Goal: Task Accomplishment & Management: Use online tool/utility

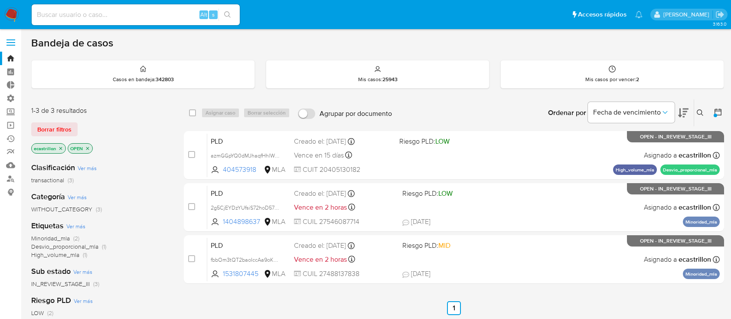
scroll to position [31, 0]
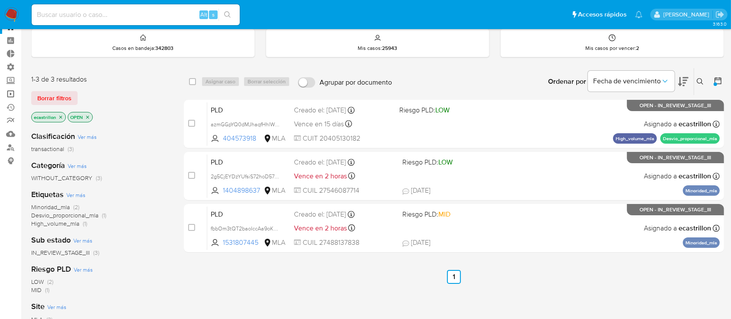
drag, startPoint x: 0, startPoint y: 0, endPoint x: 4, endPoint y: 92, distance: 92.4
click at [4, 92] on link "Operaciones masivas" at bounding box center [51, 93] width 103 height 13
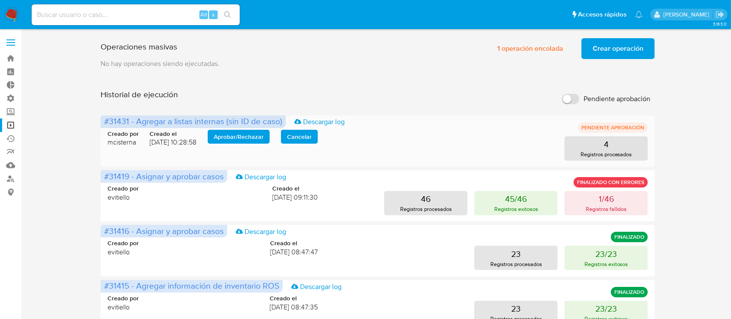
click at [251, 141] on span "Aprobar / Rechazar" at bounding box center [239, 136] width 50 height 12
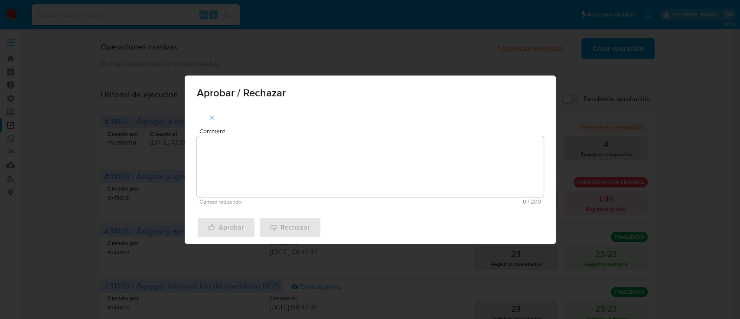
click at [251, 141] on textarea "Comment" at bounding box center [370, 166] width 347 height 61
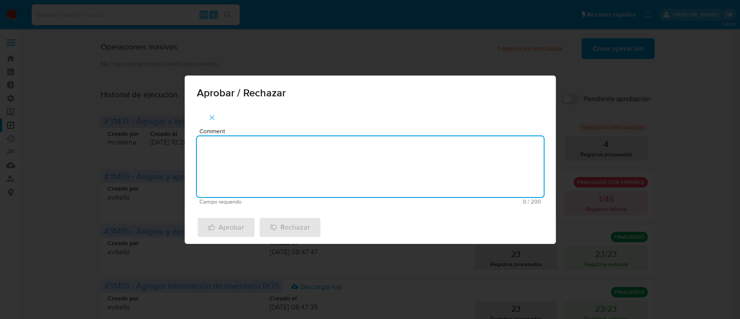
type textarea "P"
click at [211, 113] on span "button" at bounding box center [212, 117] width 8 height 19
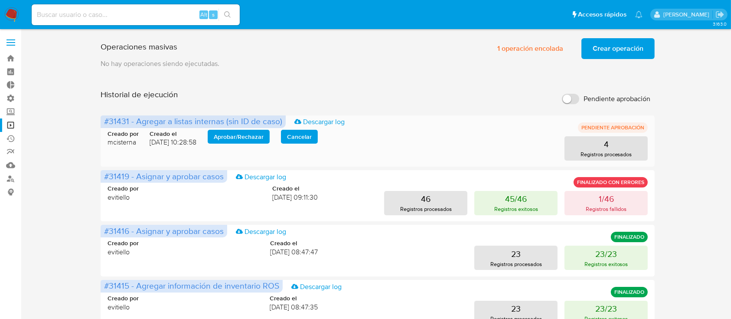
click at [248, 137] on span "Aprobar / Rechazar" at bounding box center [239, 136] width 50 height 12
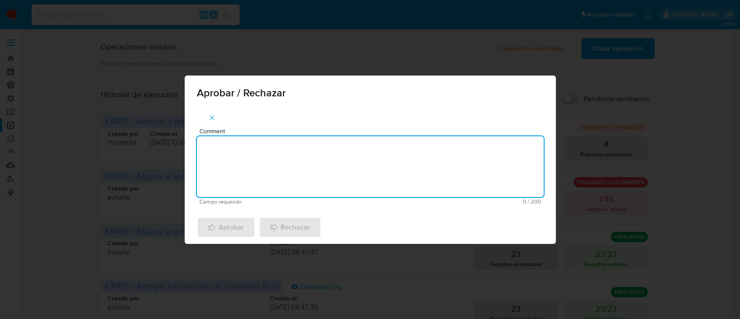
click at [248, 140] on textarea "Comment" at bounding box center [370, 166] width 347 height 61
type textarea "Aprobado."
click at [222, 226] on span "Aprobar" at bounding box center [226, 227] width 36 height 19
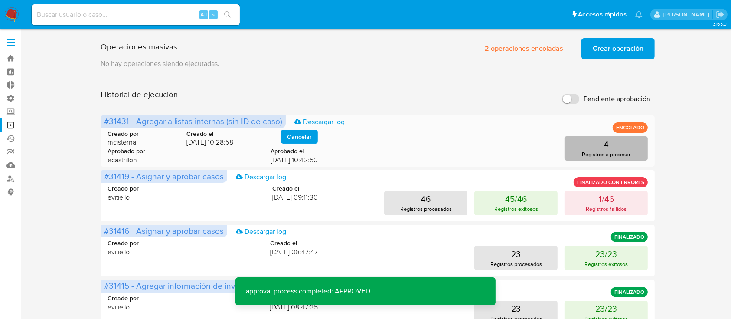
click at [590, 145] on button "4 Registros a procesar" at bounding box center [605, 148] width 83 height 24
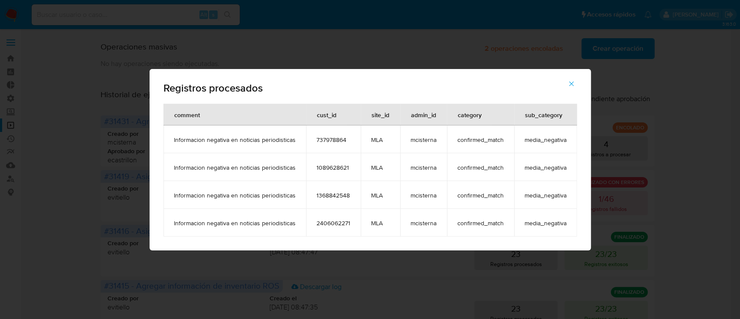
click at [570, 87] on icon "button" at bounding box center [571, 84] width 8 height 8
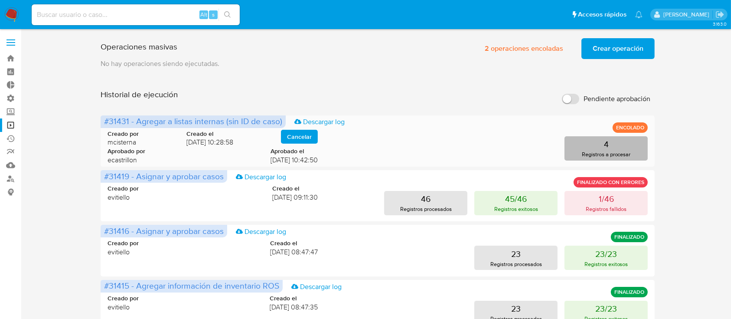
click at [599, 154] on p "Registros a procesar" at bounding box center [606, 154] width 49 height 8
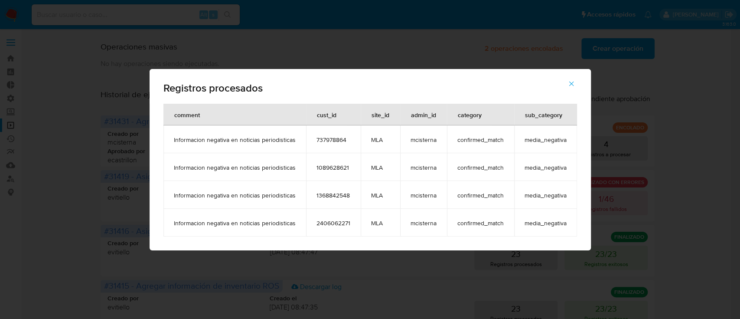
click at [566, 85] on button "button" at bounding box center [571, 83] width 30 height 21
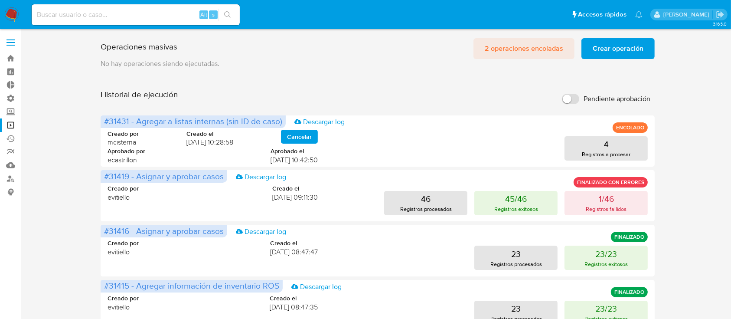
click at [506, 53] on span "2 operaciones encoladas" at bounding box center [524, 48] width 78 height 19
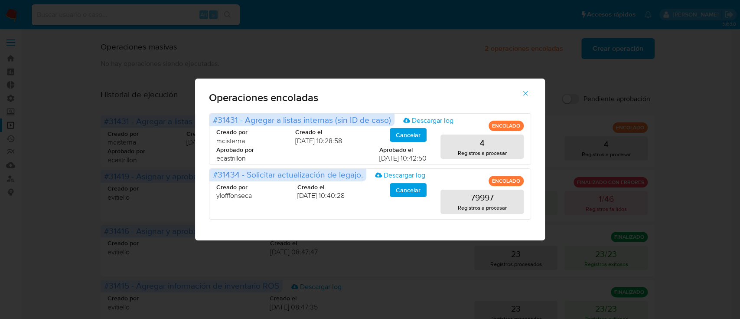
click at [528, 95] on icon "button" at bounding box center [525, 93] width 8 height 8
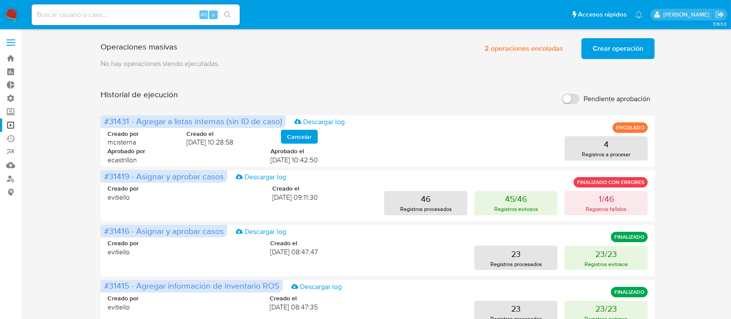
click at [141, 16] on input at bounding box center [136, 14] width 208 height 11
paste input "P7hzjdkylQqkl3Wiy2aWJFB0"
type input "P7hzjdkylQqkl3Wiy2aWJFB0"
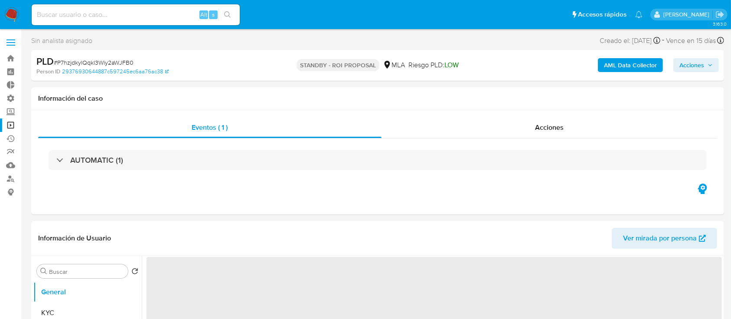
select select "10"
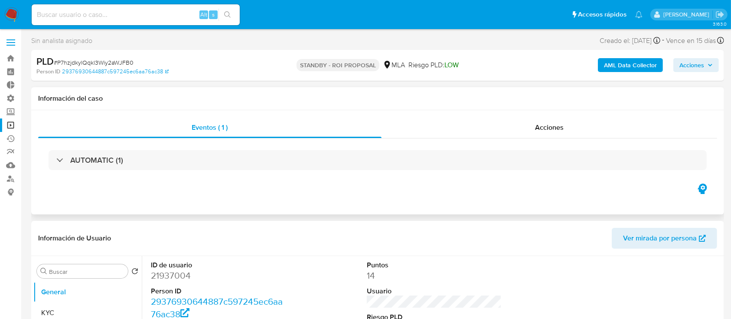
click at [475, 144] on div "AUTOMATIC (1)" at bounding box center [377, 159] width 679 height 43
click at [474, 141] on div "AUTOMATIC (1)" at bounding box center [377, 159] width 679 height 43
click at [463, 132] on div "Acciones" at bounding box center [549, 127] width 336 height 21
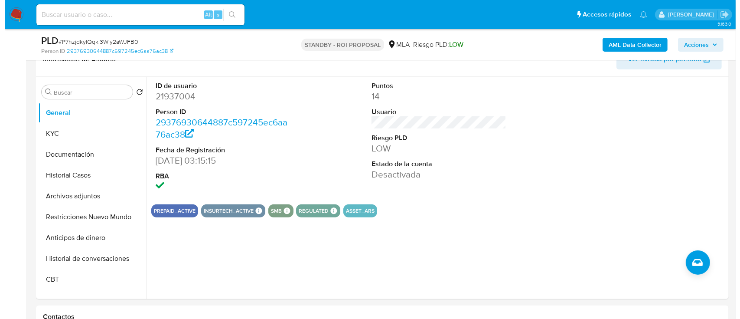
scroll to position [212, 0]
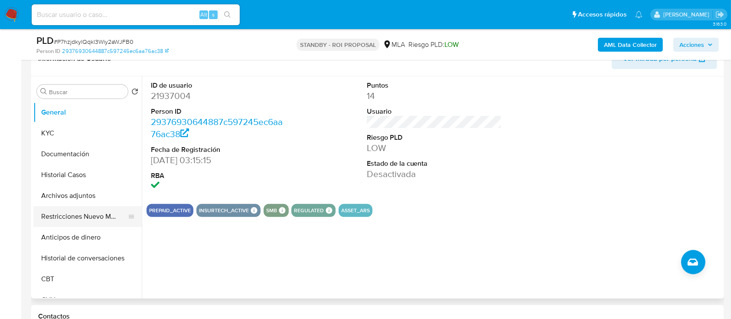
click at [58, 218] on button "Restricciones Nuevo Mundo" at bounding box center [83, 216] width 101 height 21
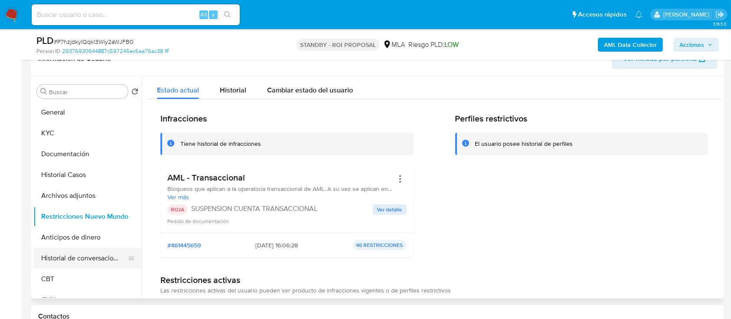
click at [84, 253] on button "Historial de conversaciones" at bounding box center [83, 258] width 101 height 21
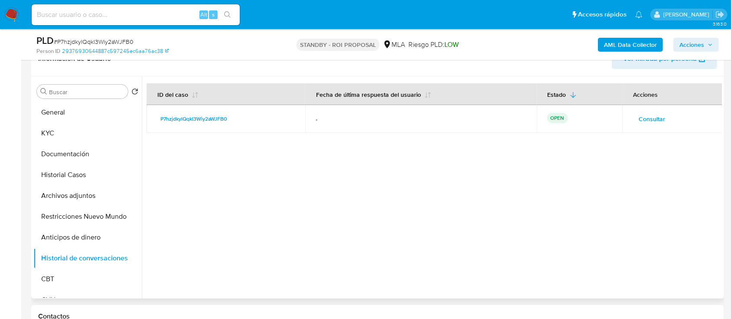
click at [646, 123] on span "Consultar" at bounding box center [652, 119] width 26 height 12
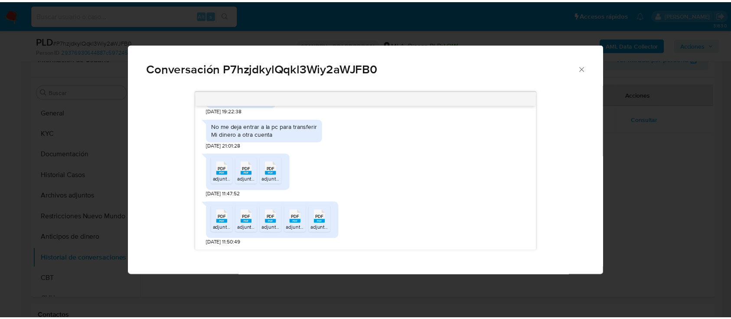
scroll to position [628, 0]
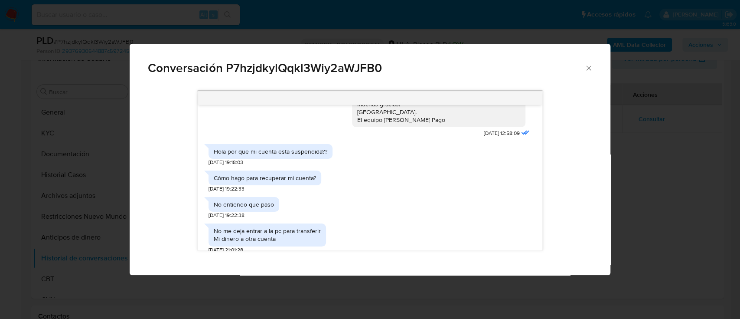
click at [587, 70] on icon "Cerrar" at bounding box center [588, 68] width 9 height 9
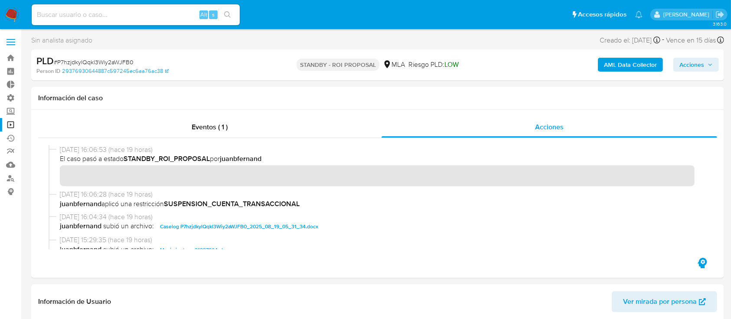
scroll to position [2, 0]
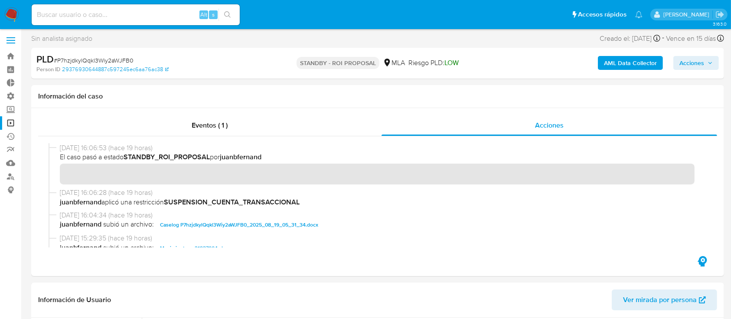
click at [112, 58] on span "# P7hzjdkylQqkl3Wiy2aWJFB0" at bounding box center [94, 60] width 80 height 9
copy span "P7hzjdkylQqkl3Wiy2aWJFB0"
click at [11, 54] on link "Bandeja" at bounding box center [51, 55] width 103 height 13
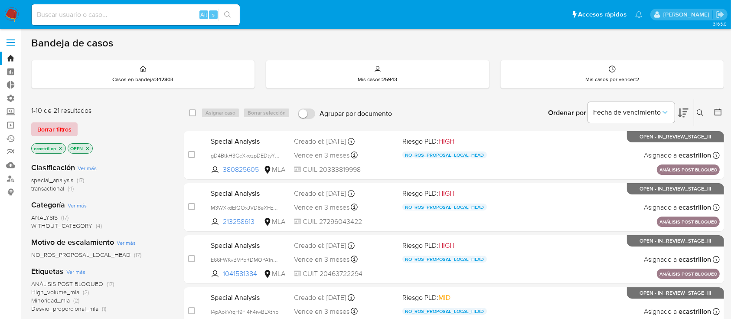
click at [70, 133] on span "Borrar filtros" at bounding box center [54, 129] width 34 height 12
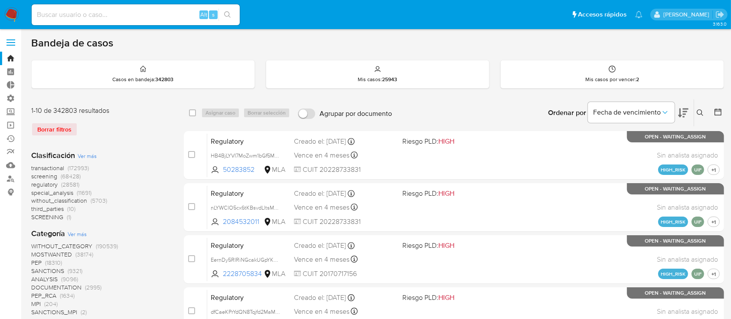
click at [703, 114] on icon at bounding box center [700, 112] width 7 height 7
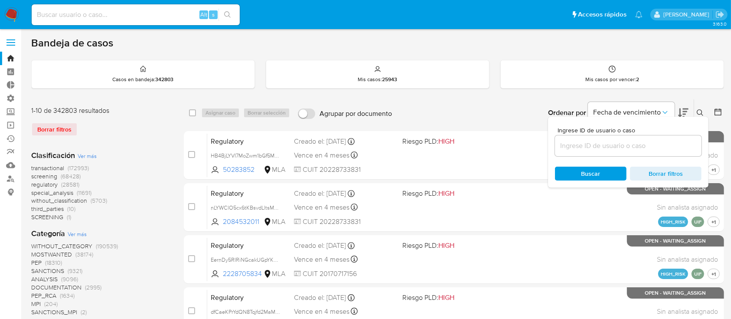
click at [652, 148] on input at bounding box center [628, 145] width 147 height 11
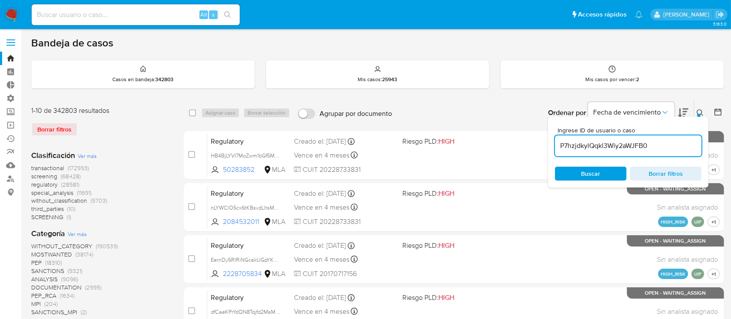
type input "P7hzjdkylQqkl3Wiy2aWJFB0"
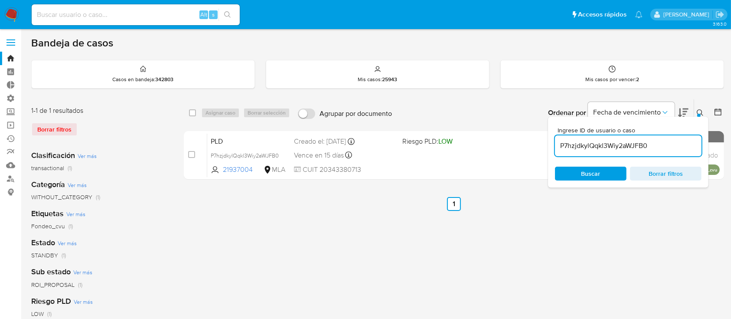
click at [695, 111] on button at bounding box center [701, 113] width 14 height 10
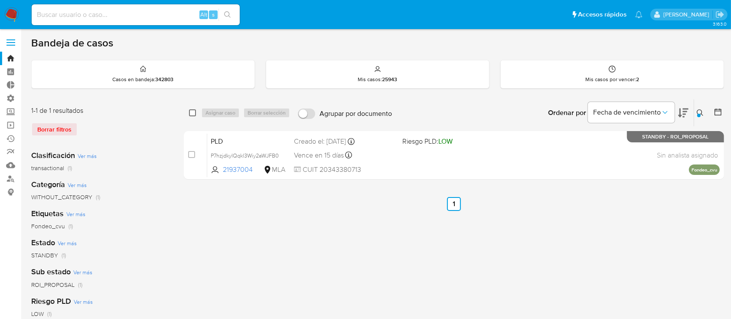
click at [190, 115] on input "checkbox" at bounding box center [192, 112] width 7 height 7
checkbox input "true"
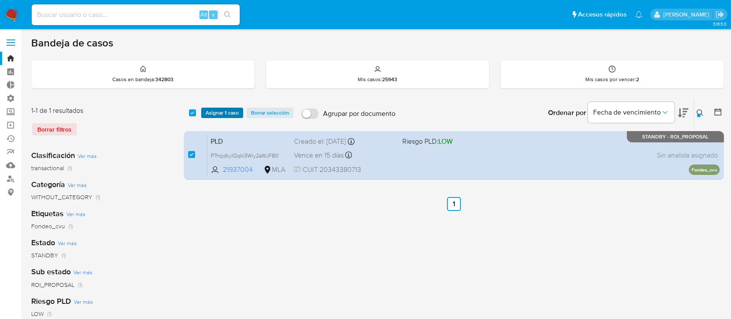
click at [204, 114] on button "Asignar 1 caso" at bounding box center [222, 113] width 42 height 10
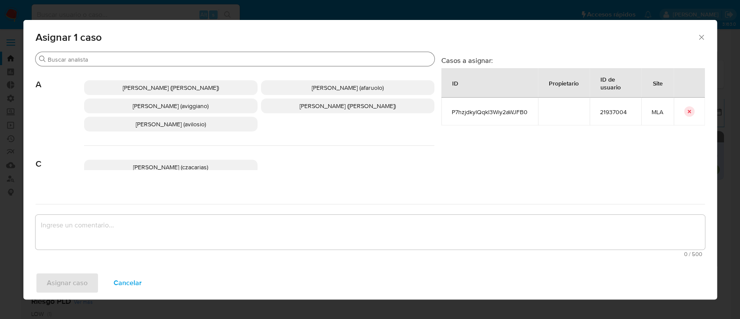
click at [191, 59] on input "Buscar" at bounding box center [239, 59] width 383 height 8
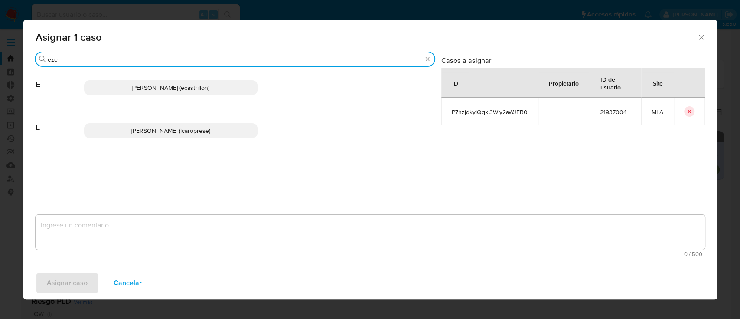
type input "eze"
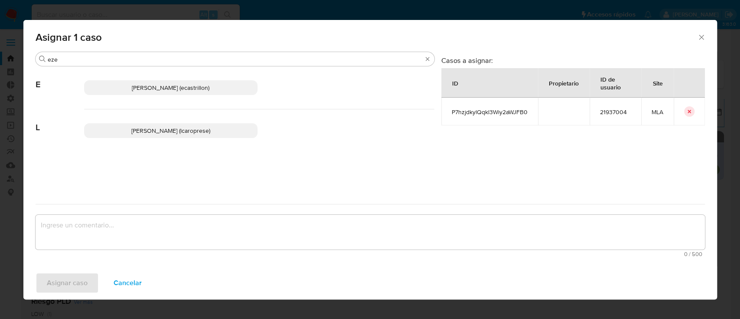
click at [197, 85] on span "Ezequiel Gonzalo Castrillon (ecastrillon)" at bounding box center [171, 87] width 78 height 9
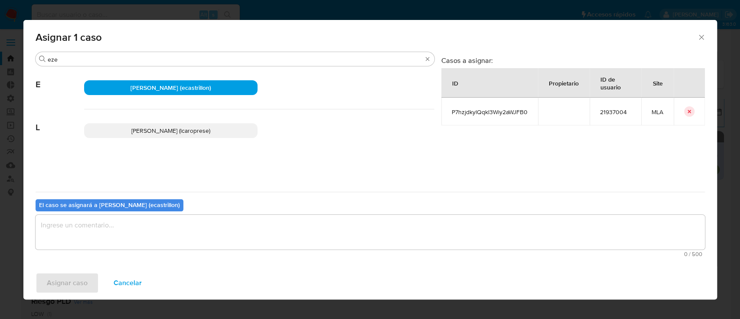
click at [148, 228] on textarea "assign-modal" at bounding box center [370, 232] width 669 height 35
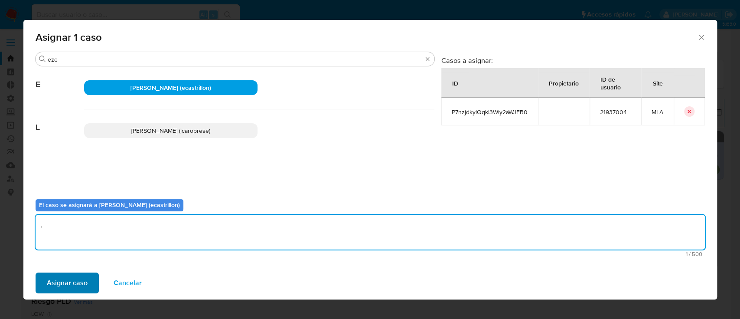
type textarea "."
click at [51, 289] on span "Asignar caso" at bounding box center [67, 282] width 41 height 19
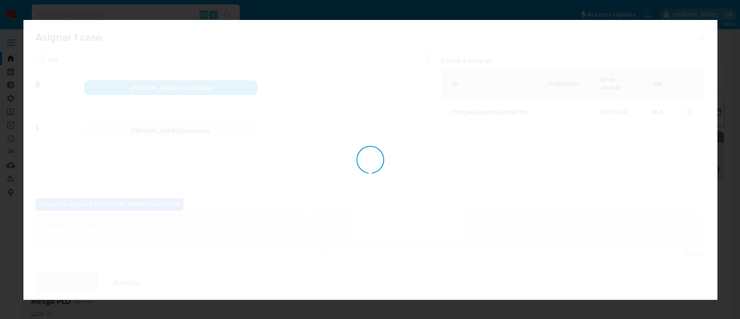
checkbox input "false"
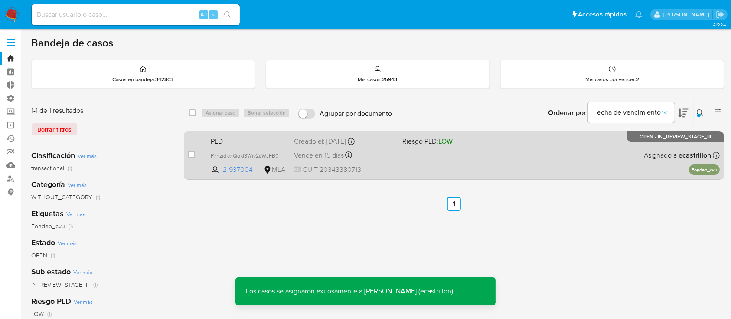
click at [504, 151] on div "PLD P7hzjdkylQqkl3Wiy2aWJFB0 21937004 MLA Riesgo PLD: LOW Creado el: 12/08/2025…" at bounding box center [463, 155] width 512 height 44
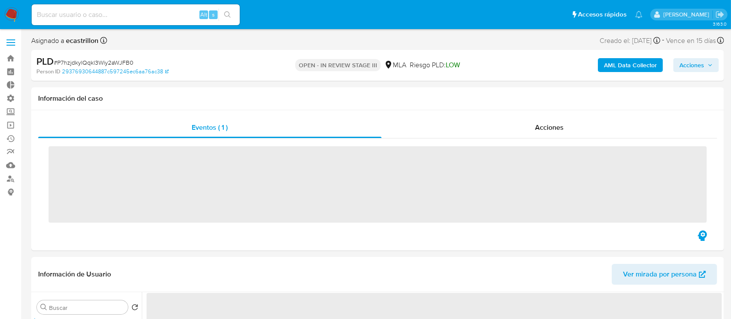
click at [692, 69] on span "Acciones" at bounding box center [691, 65] width 25 height 14
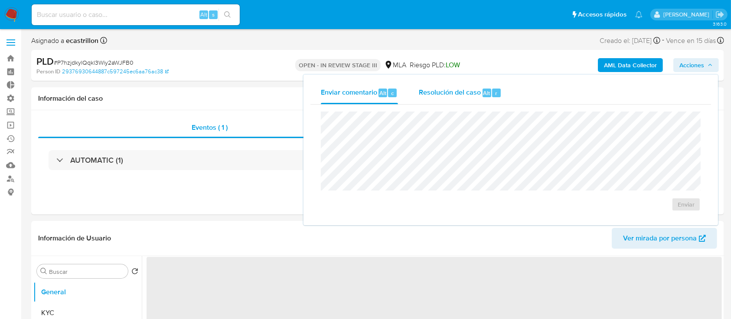
click at [479, 91] on span "Resolución del caso" at bounding box center [450, 93] width 62 height 10
select select "10"
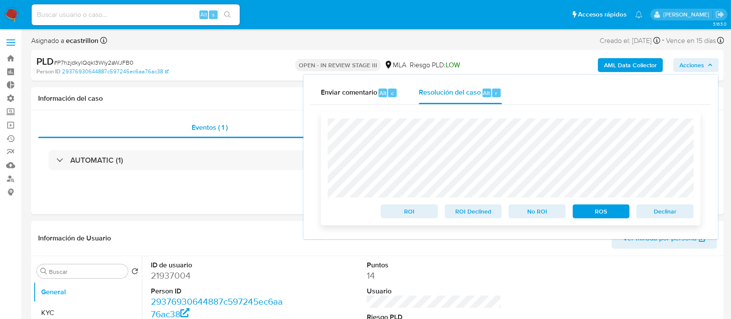
click at [663, 210] on span "Declinar" at bounding box center [664, 211] width 45 height 12
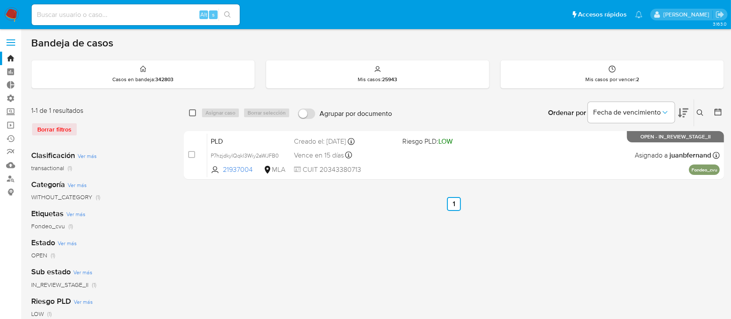
click at [189, 112] on input "checkbox" at bounding box center [192, 112] width 7 height 7
checkbox input "true"
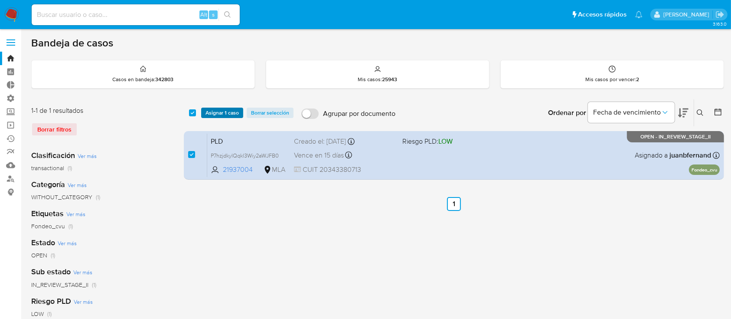
click at [212, 111] on span "Asignar 1 caso" at bounding box center [221, 112] width 33 height 9
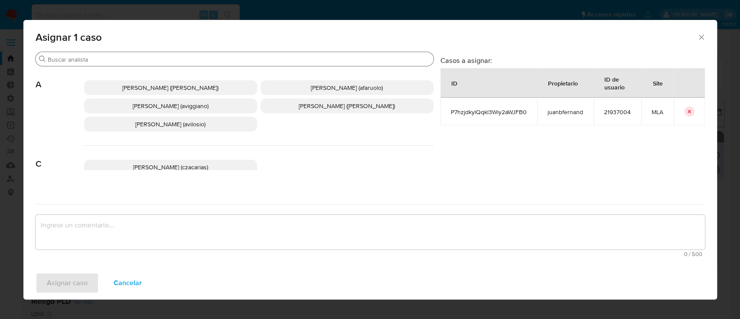
click at [153, 57] on input "Buscar" at bounding box center [239, 59] width 382 height 8
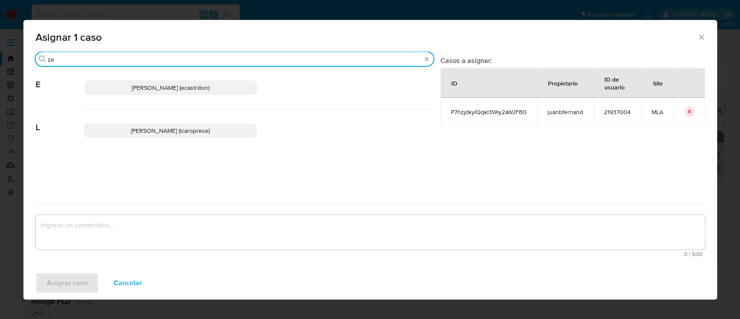
type input "z"
type input "eze"
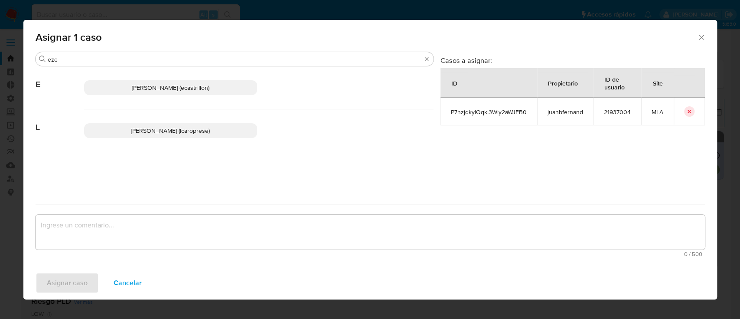
click at [172, 92] on p "[PERSON_NAME] (ecastrillon)" at bounding box center [170, 87] width 173 height 15
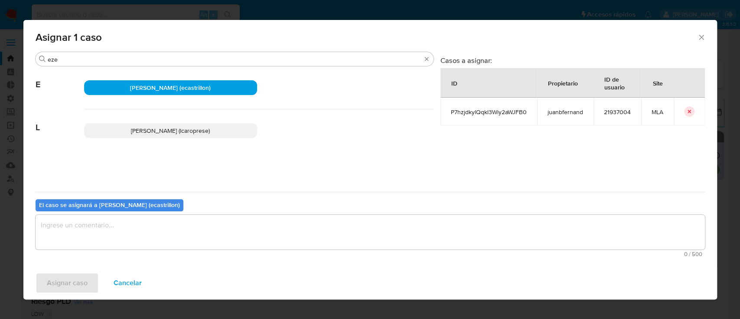
click at [133, 225] on textarea "assign-modal" at bounding box center [370, 232] width 669 height 35
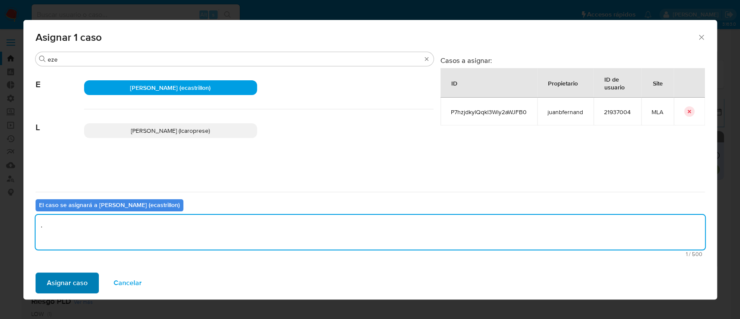
type textarea "."
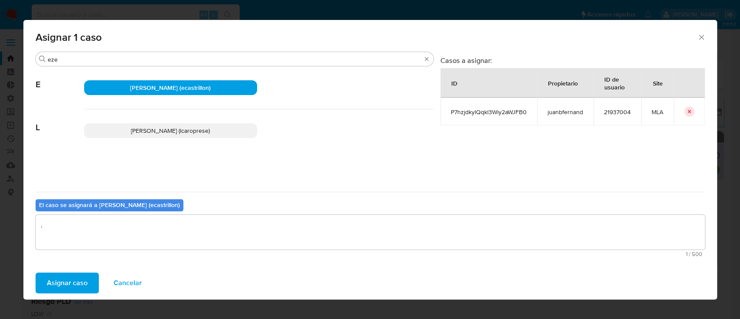
click at [80, 284] on span "Asignar caso" at bounding box center [67, 282] width 41 height 19
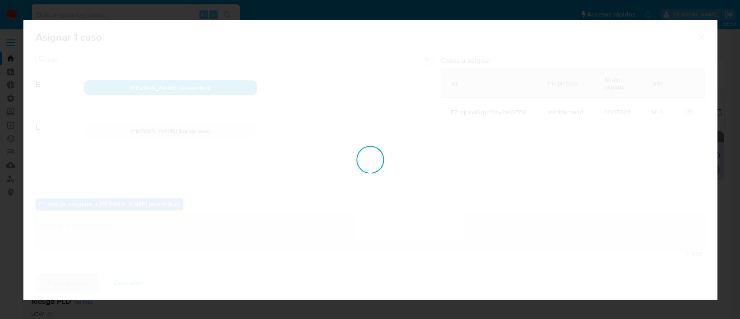
checkbox input "false"
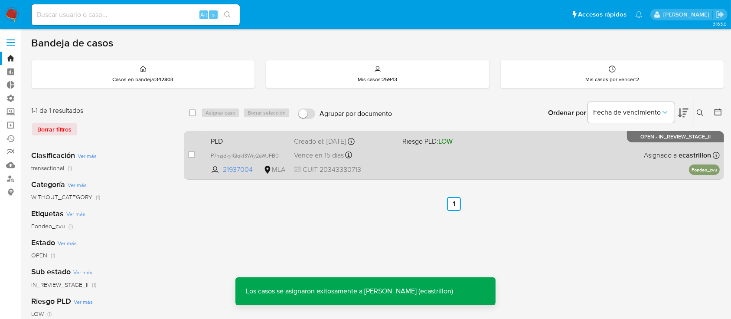
click at [449, 165] on div "PLD P7hzjdkylQqkl3Wiy2aWJFB0 21937004 MLA Riesgo PLD: LOW Creado el: 12/08/2025…" at bounding box center [463, 155] width 512 height 44
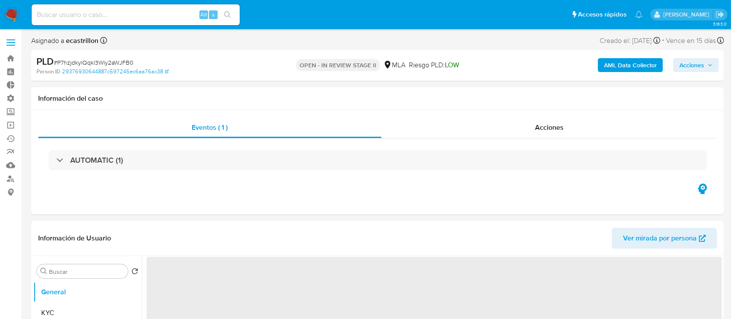
click at [680, 66] on span "Acciones" at bounding box center [691, 65] width 25 height 14
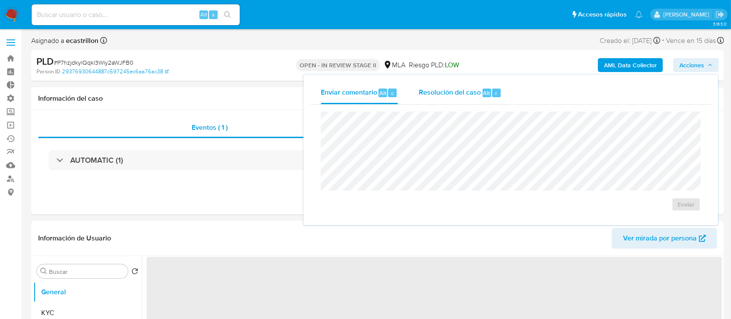
select select "10"
click at [444, 82] on div "Resolución del caso Alt r" at bounding box center [460, 92] width 83 height 23
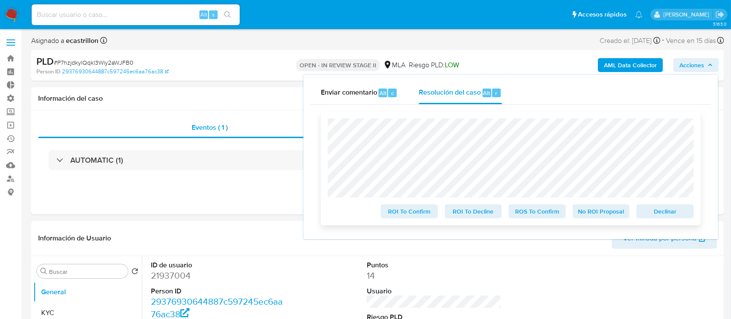
click at [657, 217] on span "Declinar" at bounding box center [664, 211] width 45 height 12
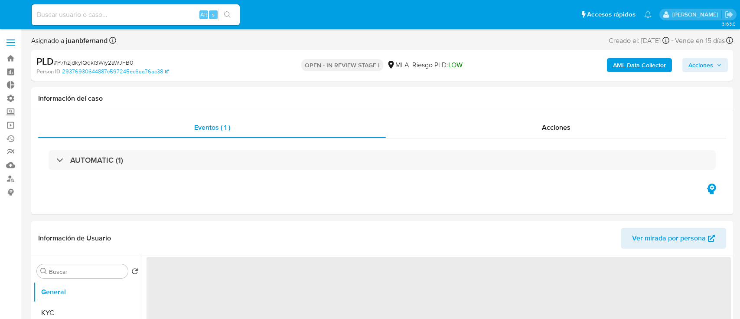
select select "10"
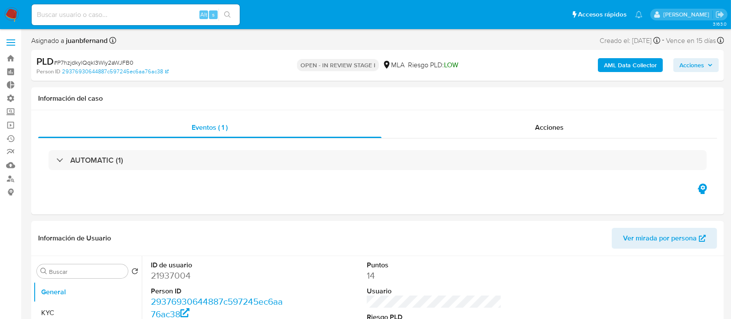
click at [114, 59] on span "# P7hzjdkylQqkl3Wiy2aWJFB0" at bounding box center [94, 62] width 80 height 9
copy span "P7hzjdkylQqkl3Wiy2aWJFB0"
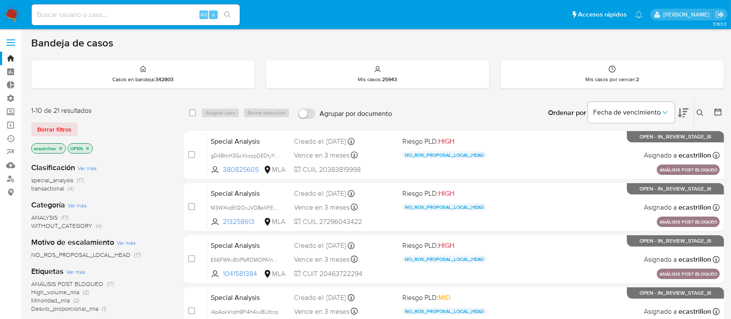
click at [59, 191] on span "transactional" at bounding box center [47, 188] width 33 height 9
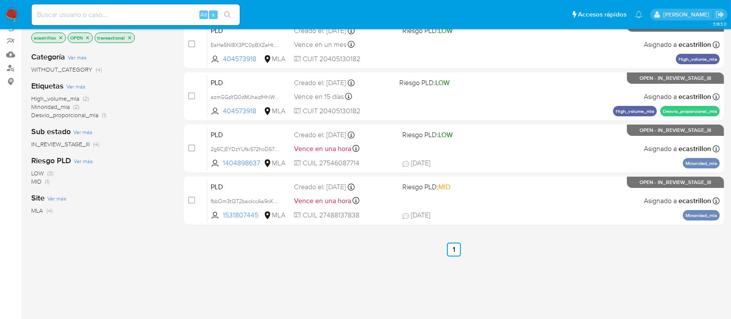
scroll to position [111, 0]
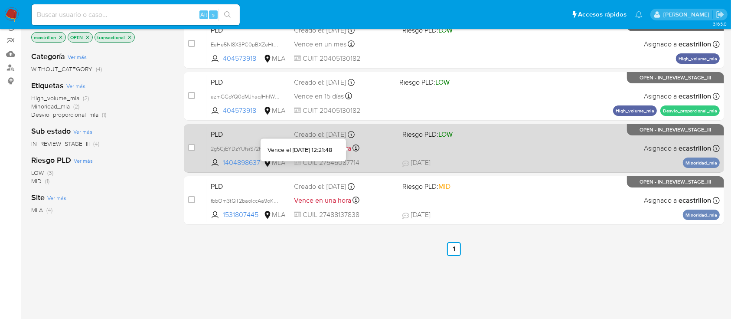
click at [359, 148] on icon at bounding box center [355, 147] width 7 height 7
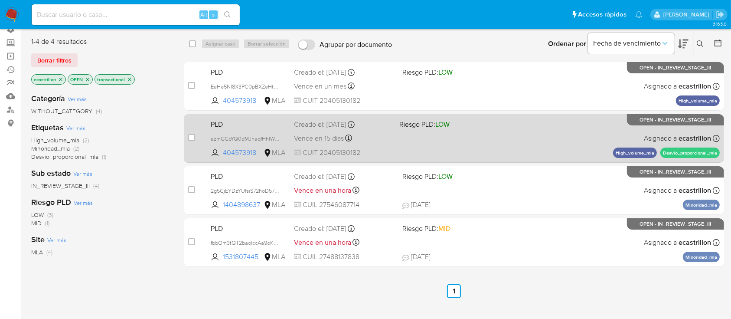
scroll to position [0, 0]
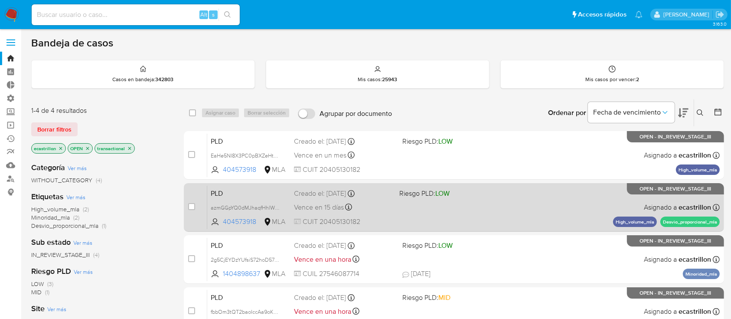
click at [435, 202] on div "PLD azmGGpYQ0dMJhaqfHhlWvYQn 404573918 MLA Riesgo PLD: LOW Creado el: 12/08/202…" at bounding box center [463, 207] width 512 height 44
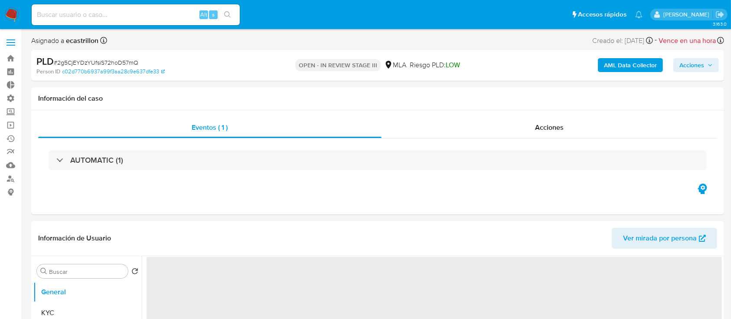
select select "10"
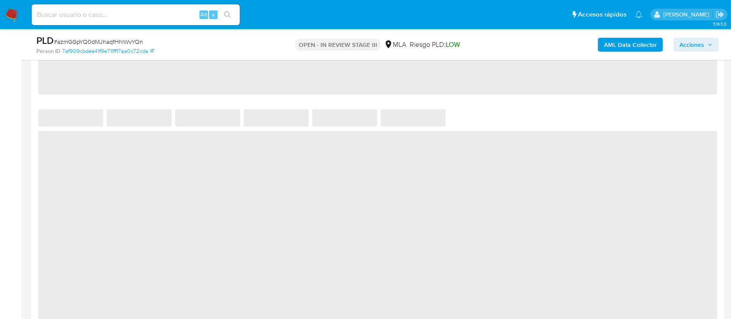
select select "10"
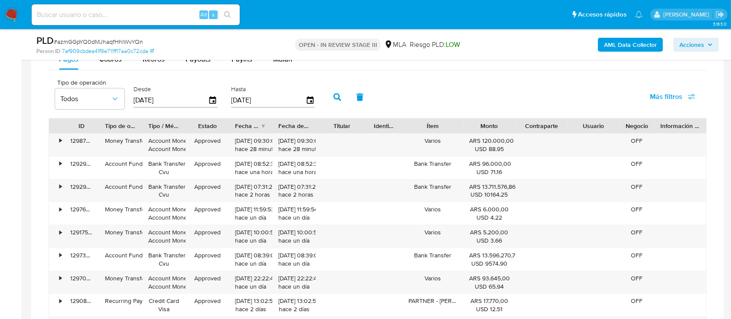
click at [21, 235] on aside "Bandeja Tablero Tablero Externo Administración Reglas Roles Usuarios Equipos Co…" at bounding box center [10, 55] width 21 height 1550
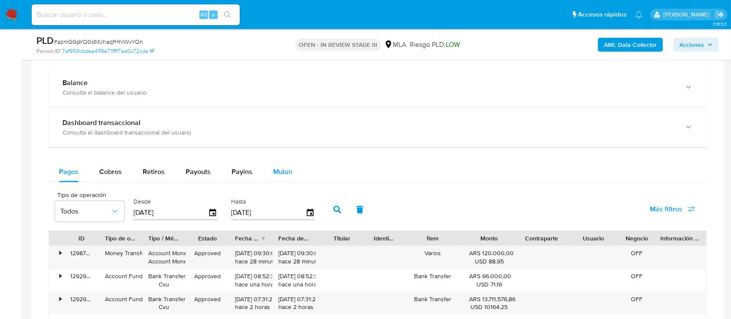
click at [280, 168] on span "Mulan" at bounding box center [282, 171] width 19 height 10
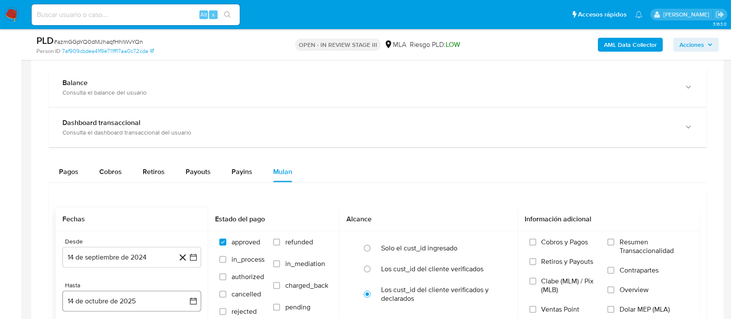
click at [120, 295] on button "14 de octubre de 2025" at bounding box center [131, 300] width 139 height 21
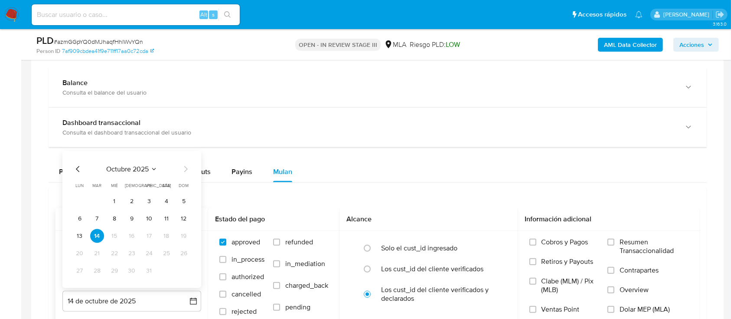
click at [75, 166] on icon "Mes anterior" at bounding box center [78, 169] width 10 height 10
click at [105, 274] on tr "29 30" at bounding box center [132, 271] width 118 height 14
click at [101, 268] on button "30" at bounding box center [97, 271] width 14 height 14
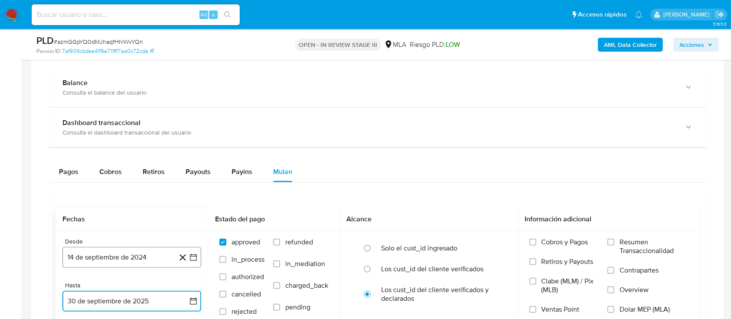
click at [87, 253] on button "14 de septiembre de 2024" at bounding box center [131, 257] width 139 height 21
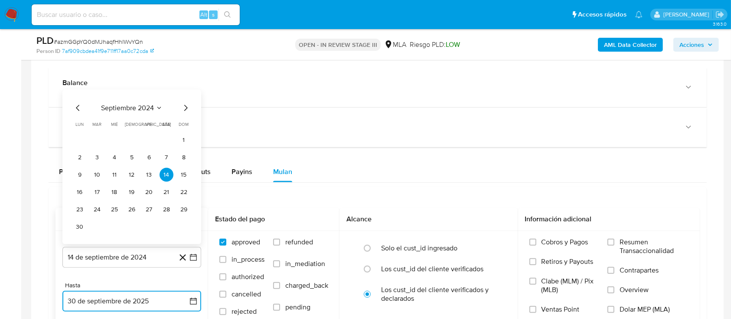
click at [74, 104] on icon "Mes anterior" at bounding box center [78, 108] width 10 height 10
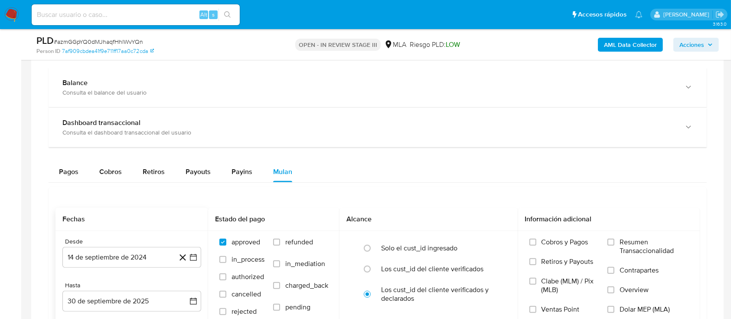
click at [74, 104] on div "Balance Consulta el balance del usuario" at bounding box center [378, 87] width 658 height 39
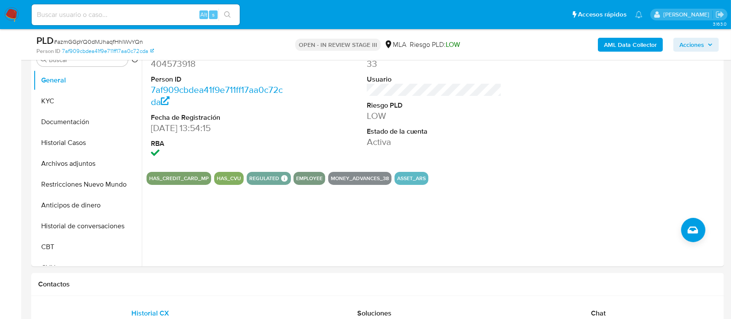
scroll to position [177, 0]
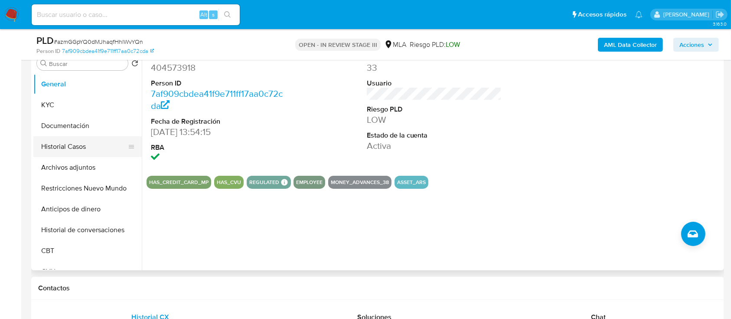
click at [54, 151] on button "Historial Casos" at bounding box center [83, 146] width 101 height 21
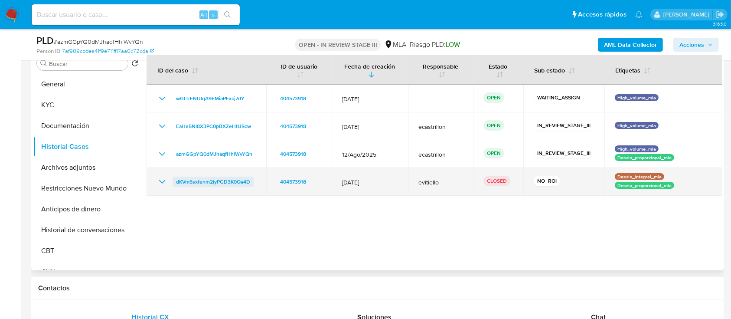
click at [199, 179] on span "dKVm6sxfenm2iyPGD3K0Qa4D" at bounding box center [213, 181] width 74 height 10
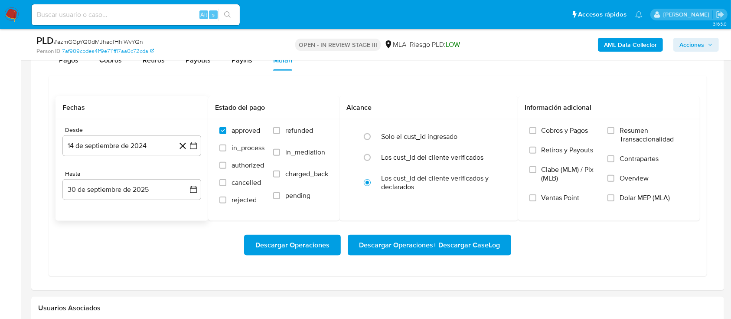
scroll to position [1036, 0]
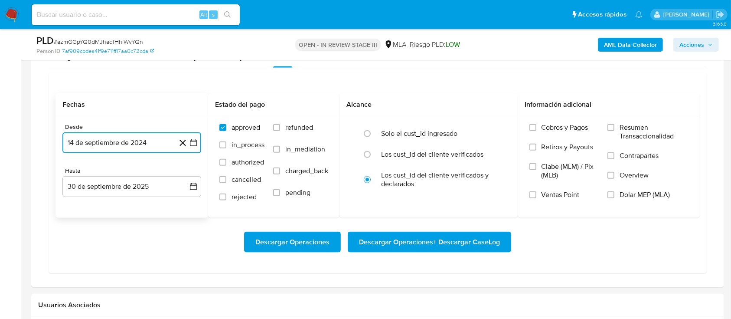
click at [83, 147] on button "14 de septiembre de 2024" at bounding box center [131, 142] width 139 height 21
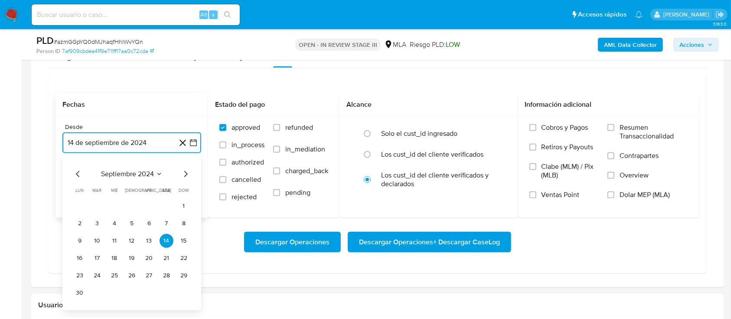
click at [78, 176] on icon "Mes anterior" at bounding box center [78, 174] width 10 height 10
click at [123, 152] on button "14 de septiembre de 2024" at bounding box center [131, 142] width 139 height 21
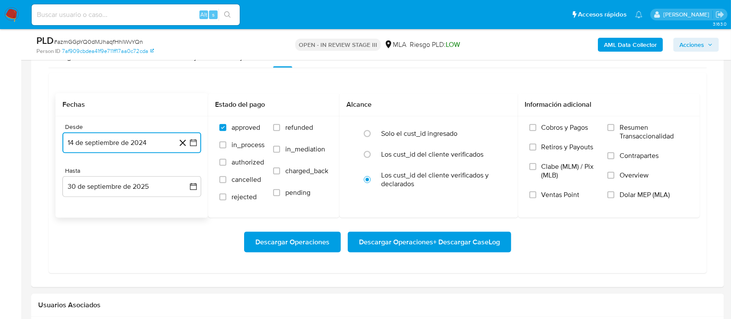
click at [194, 142] on icon "button" at bounding box center [193, 142] width 9 height 9
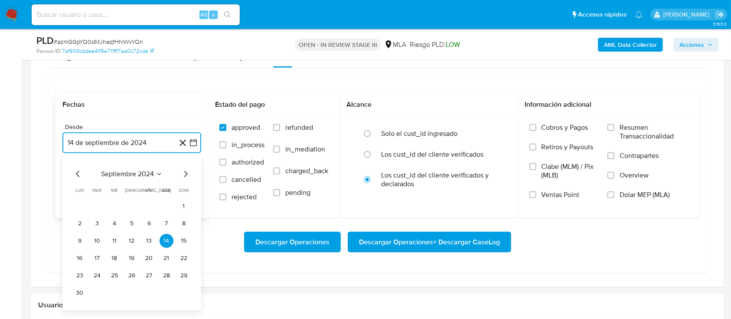
click at [148, 169] on span "septiembre 2024" at bounding box center [127, 173] width 53 height 9
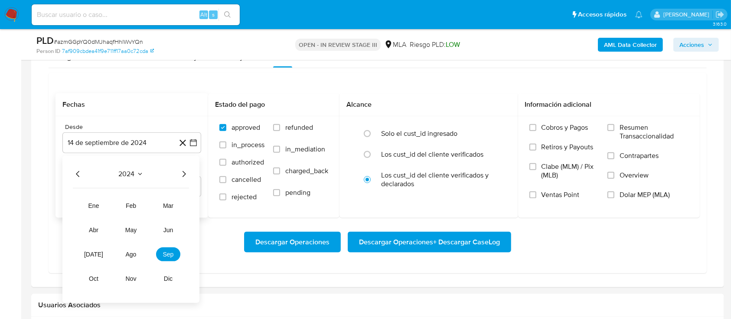
click at [184, 175] on icon "Año siguiente" at bounding box center [184, 174] width 3 height 6
click at [105, 254] on button "[DATE]" at bounding box center [93, 254] width 24 height 14
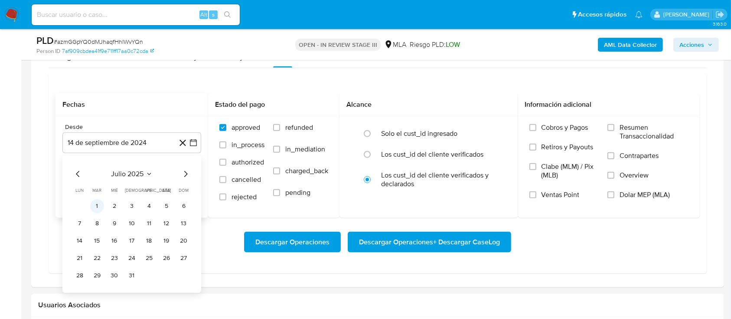
click at [97, 203] on button "1" at bounding box center [97, 206] width 14 height 14
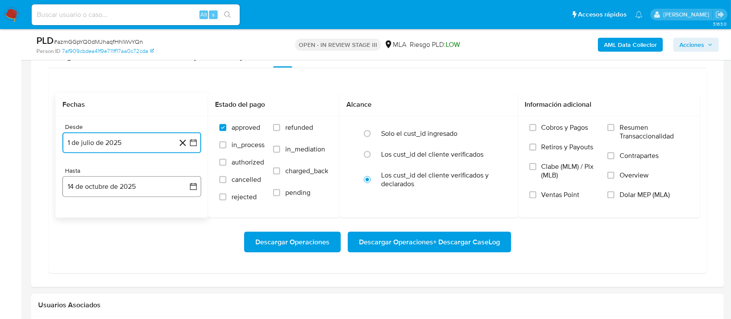
click at [114, 192] on button "14 de octubre de 2025" at bounding box center [131, 186] width 139 height 21
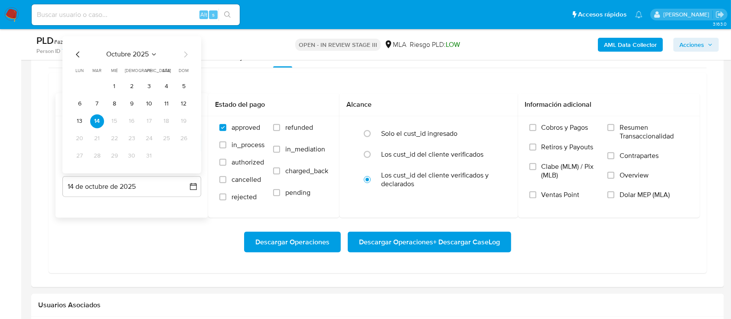
click at [76, 55] on icon "Mes anterior" at bounding box center [78, 54] width 10 height 10
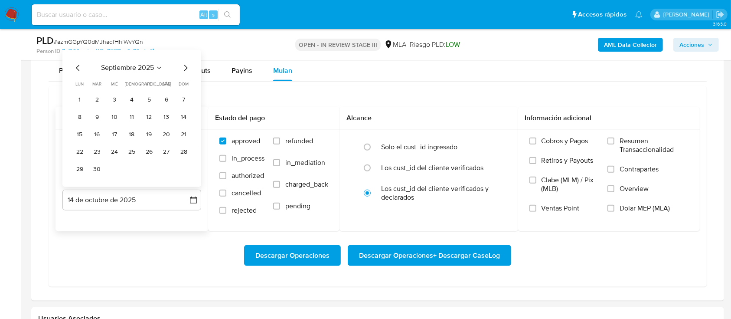
scroll to position [1020, 0]
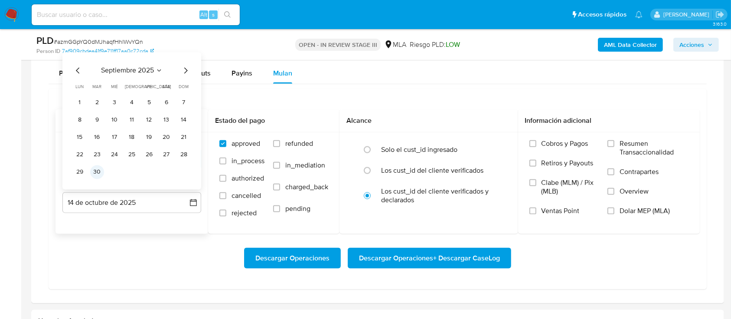
click at [98, 168] on button "30" at bounding box center [97, 172] width 14 height 14
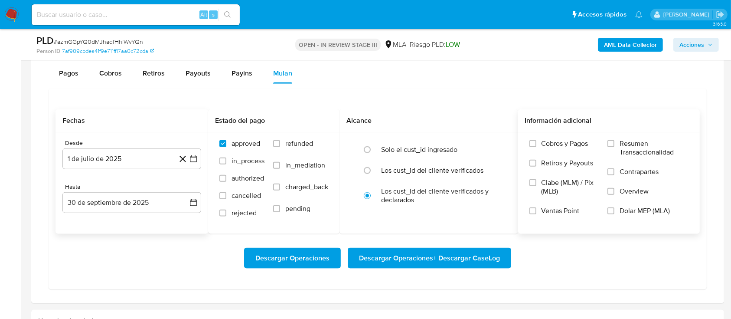
click at [619, 210] on label "Dolar MEP (MLA)" at bounding box center [647, 216] width 81 height 20
click at [614, 210] on input "Dolar MEP (MLA)" at bounding box center [610, 210] width 7 height 7
click at [502, 261] on button "Descargar Operaciones + Descargar CaseLog" at bounding box center [429, 258] width 163 height 21
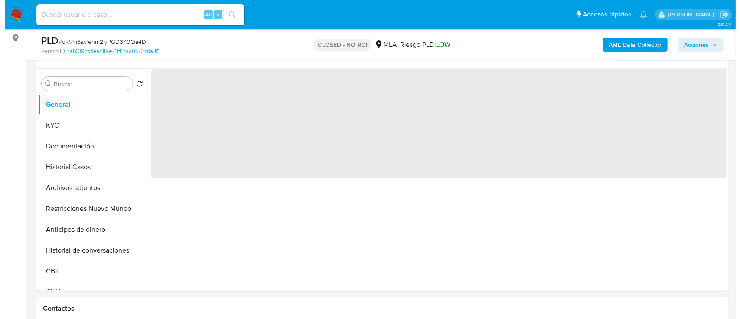
scroll to position [160, 0]
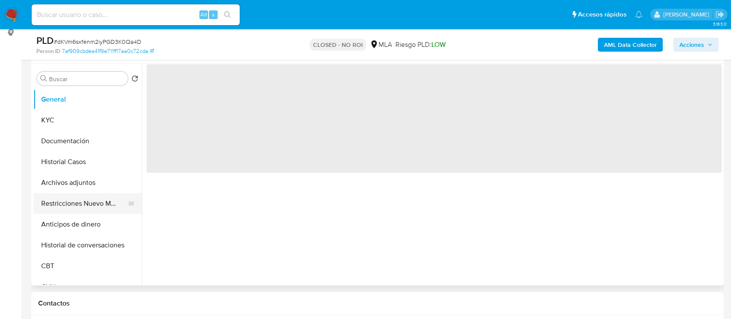
select select "10"
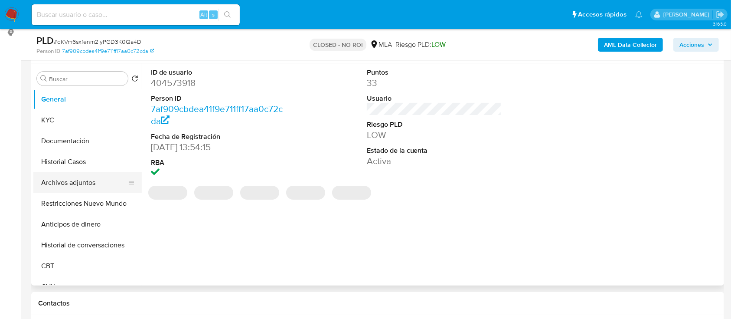
click at [69, 190] on button "Archivos adjuntos" at bounding box center [83, 182] width 101 height 21
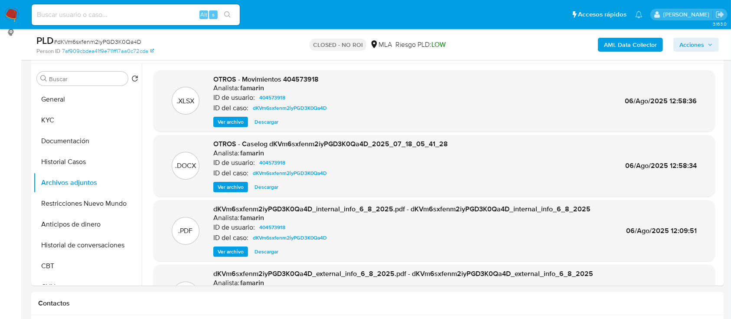
click at [225, 140] on span "OTROS - Caselog dKVm6sxfenm2iyPGD3K0Qa4D_2025_07_18_05_41_28" at bounding box center [330, 144] width 235 height 10
click at [235, 188] on span "Ver archivo" at bounding box center [231, 187] width 26 height 9
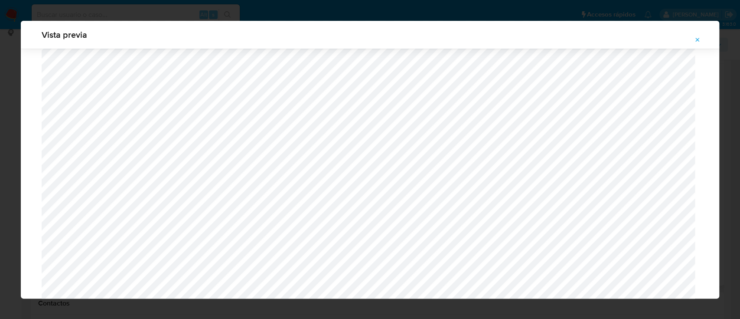
scroll to position [342, 0]
click at [693, 39] on button "Attachment preview" at bounding box center [697, 40] width 19 height 14
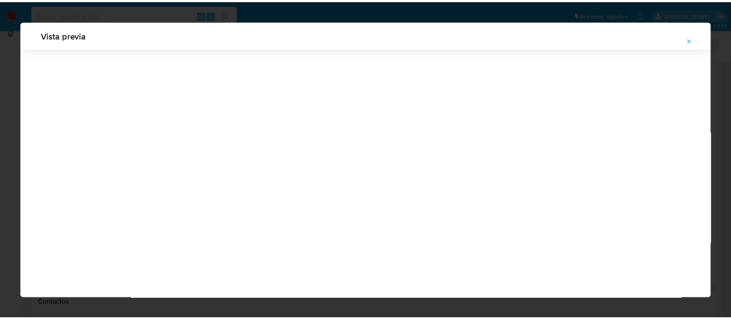
scroll to position [28, 0]
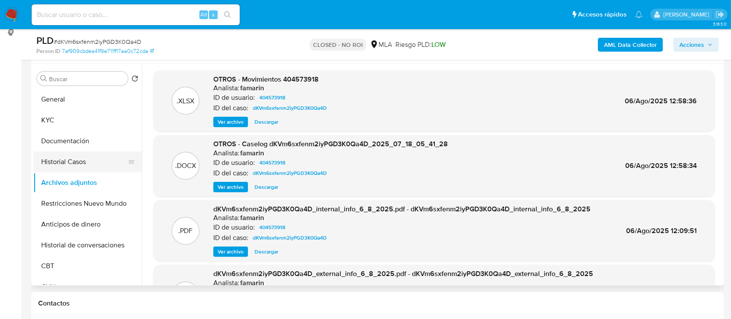
click at [61, 166] on button "Historial Casos" at bounding box center [83, 161] width 101 height 21
